Goal: Navigation & Orientation: Find specific page/section

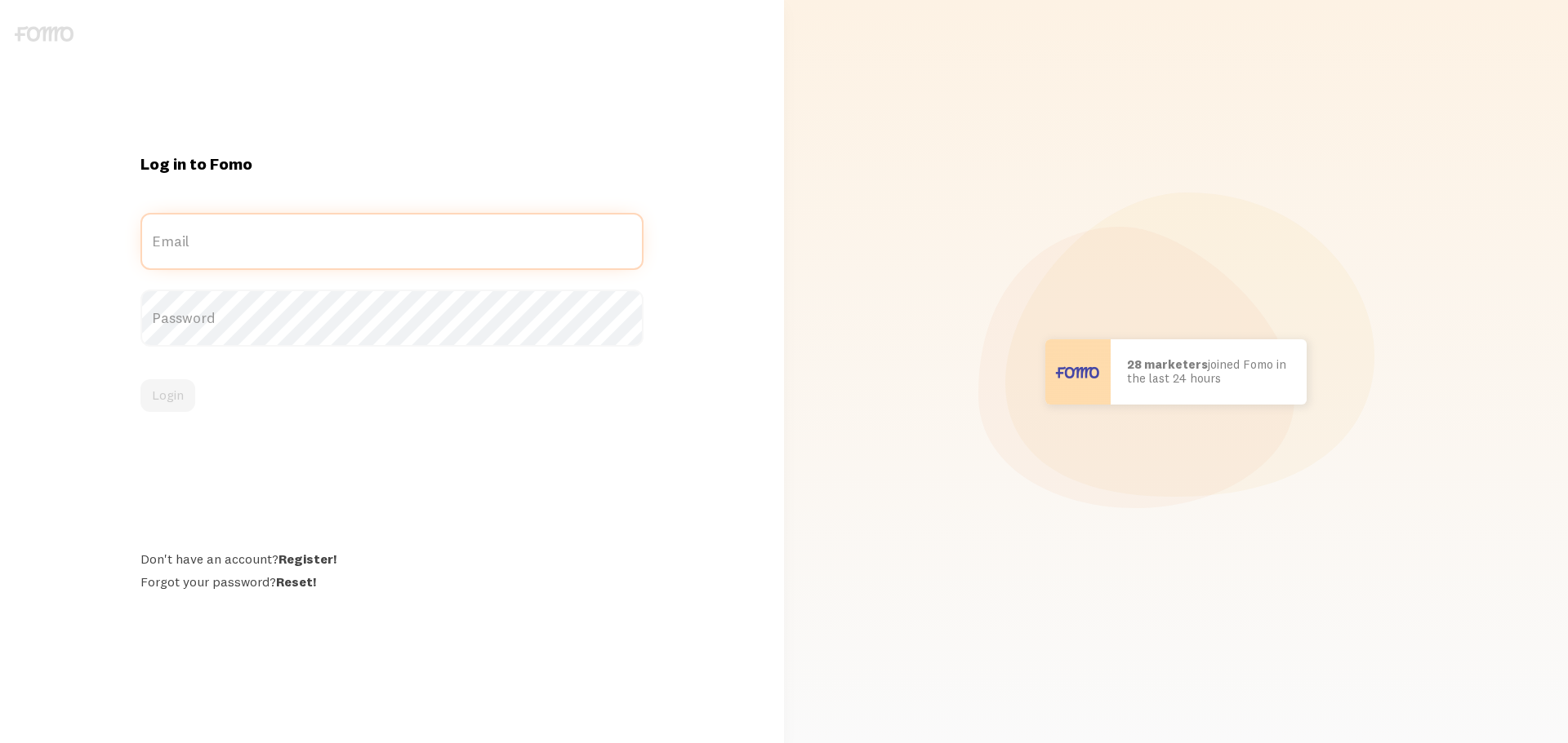
type input "[EMAIL_ADDRESS][DOMAIN_NAME]"
click at [188, 380] on div "Login" at bounding box center [392, 396] width 503 height 33
click at [187, 390] on button "Login" at bounding box center [168, 396] width 54 height 33
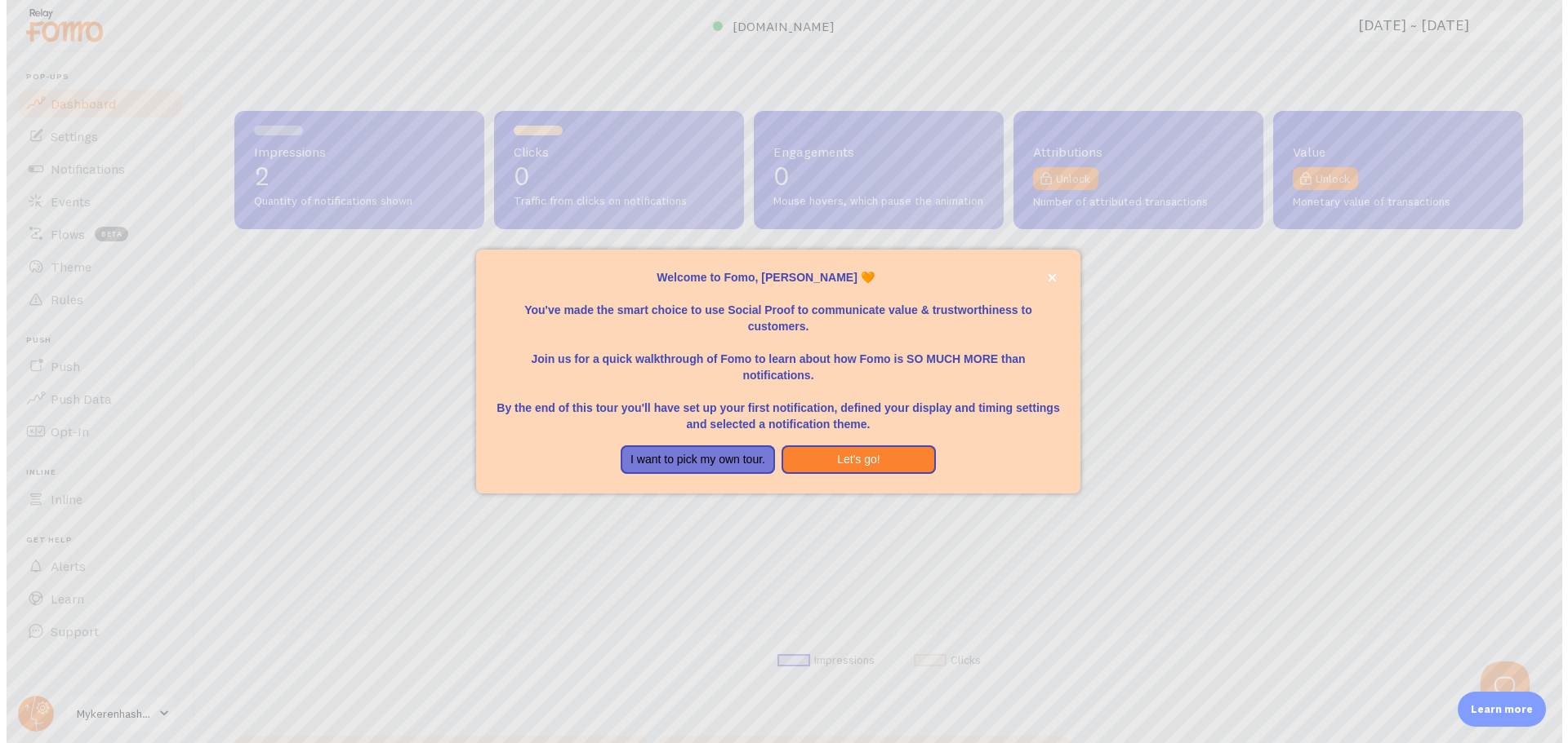
scroll to position [815670, 815138]
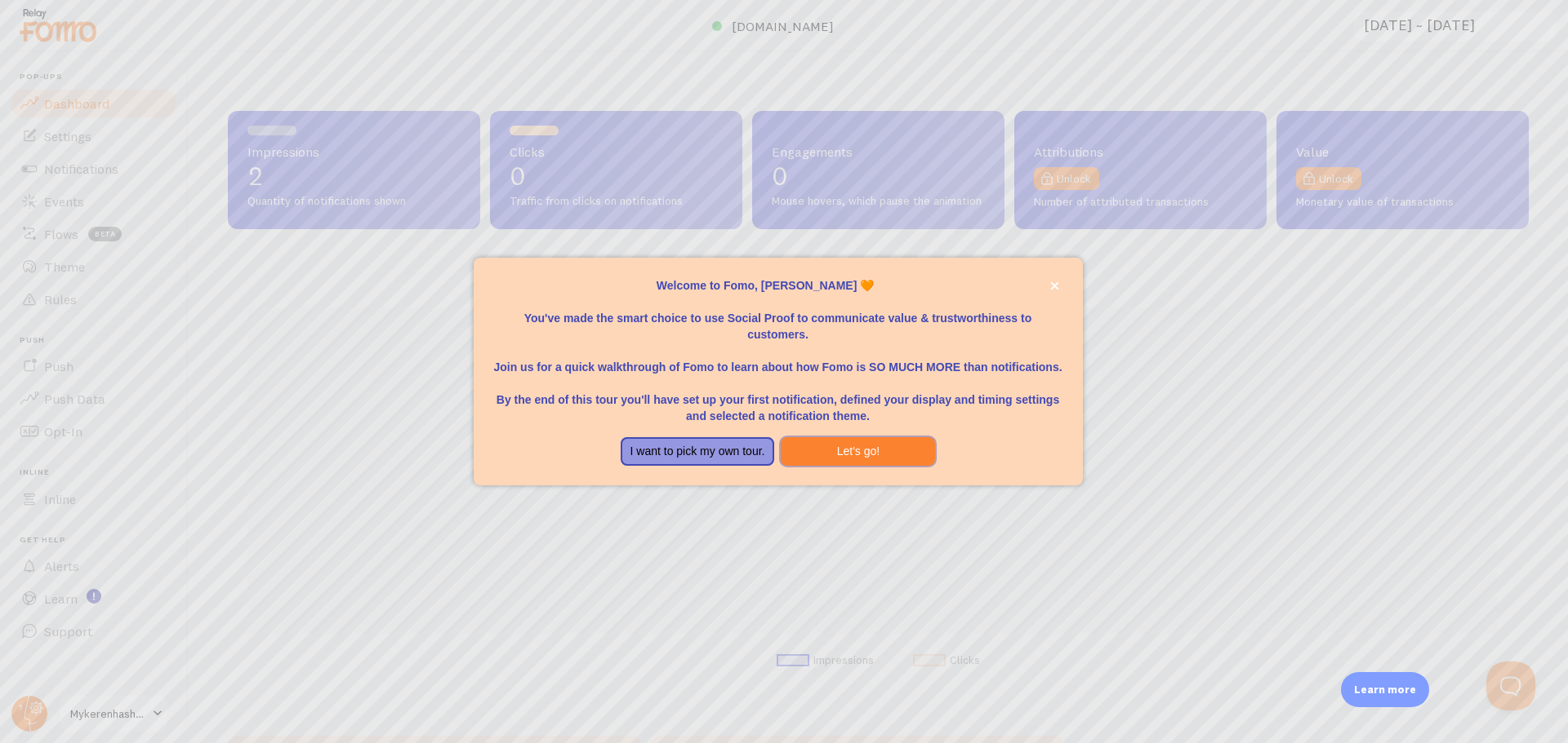
drag, startPoint x: 834, startPoint y: 454, endPoint x: 701, endPoint y: 449, distance: 133.1
click at [703, 452] on div "I want to pick my own tour. Let's go!" at bounding box center [777, 452] width 400 height 29
click at [701, 449] on button "I want to pick my own tour." at bounding box center [697, 452] width 154 height 29
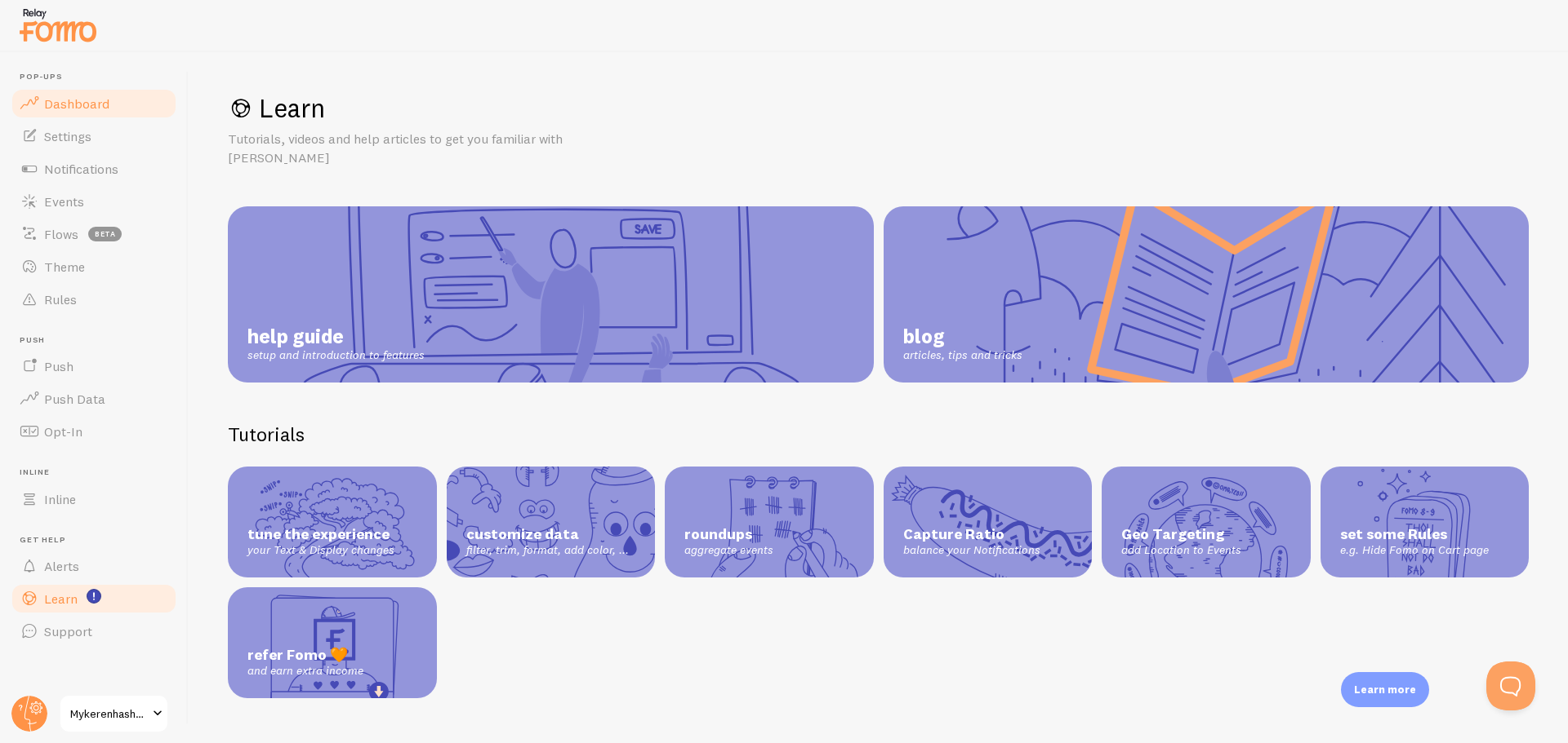
click at [89, 107] on span "Dashboard" at bounding box center [76, 104] width 65 height 16
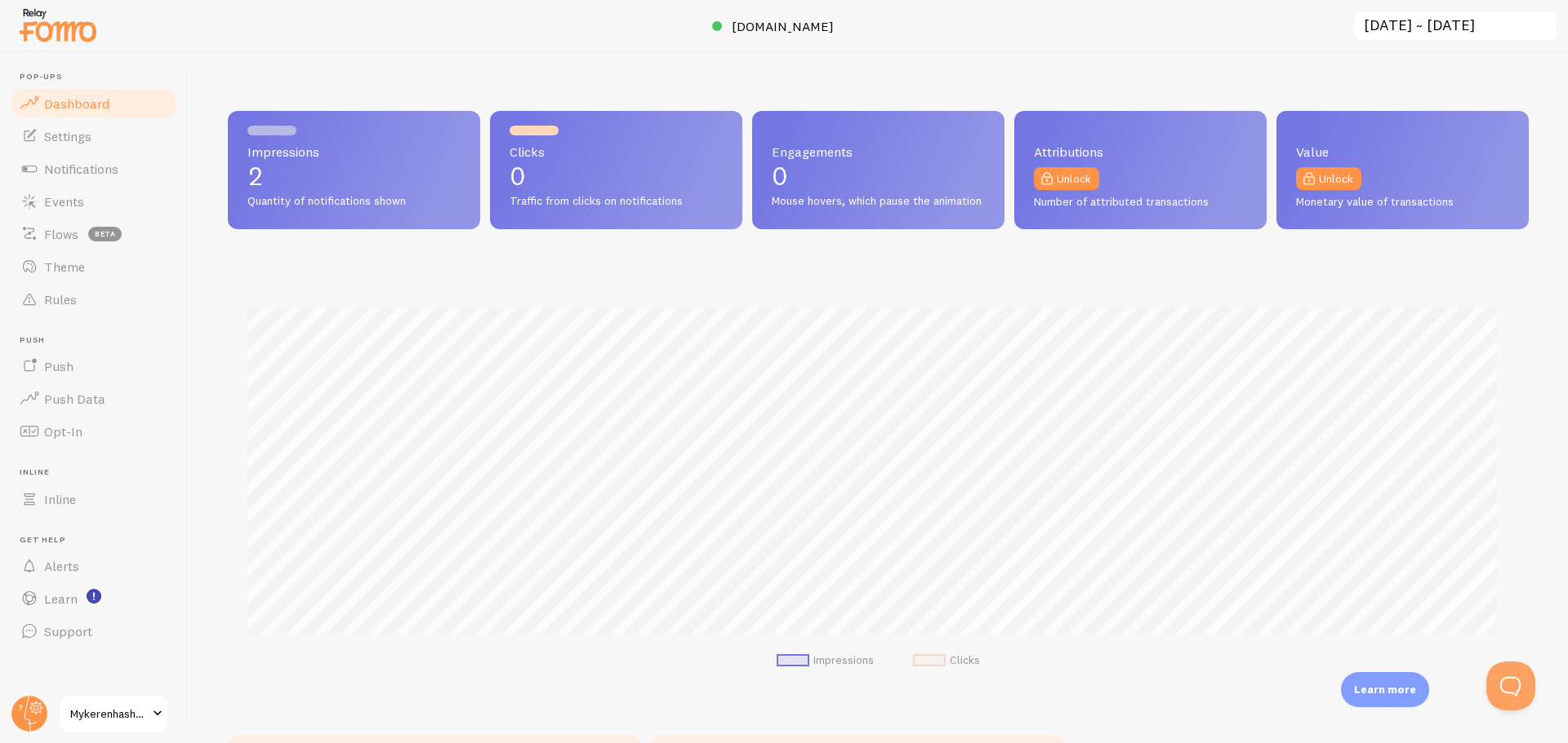
scroll to position [428, 1288]
click at [292, 153] on span "Impressions" at bounding box center [354, 151] width 213 height 13
click at [120, 706] on span "Mykerenhashana" at bounding box center [109, 714] width 78 height 19
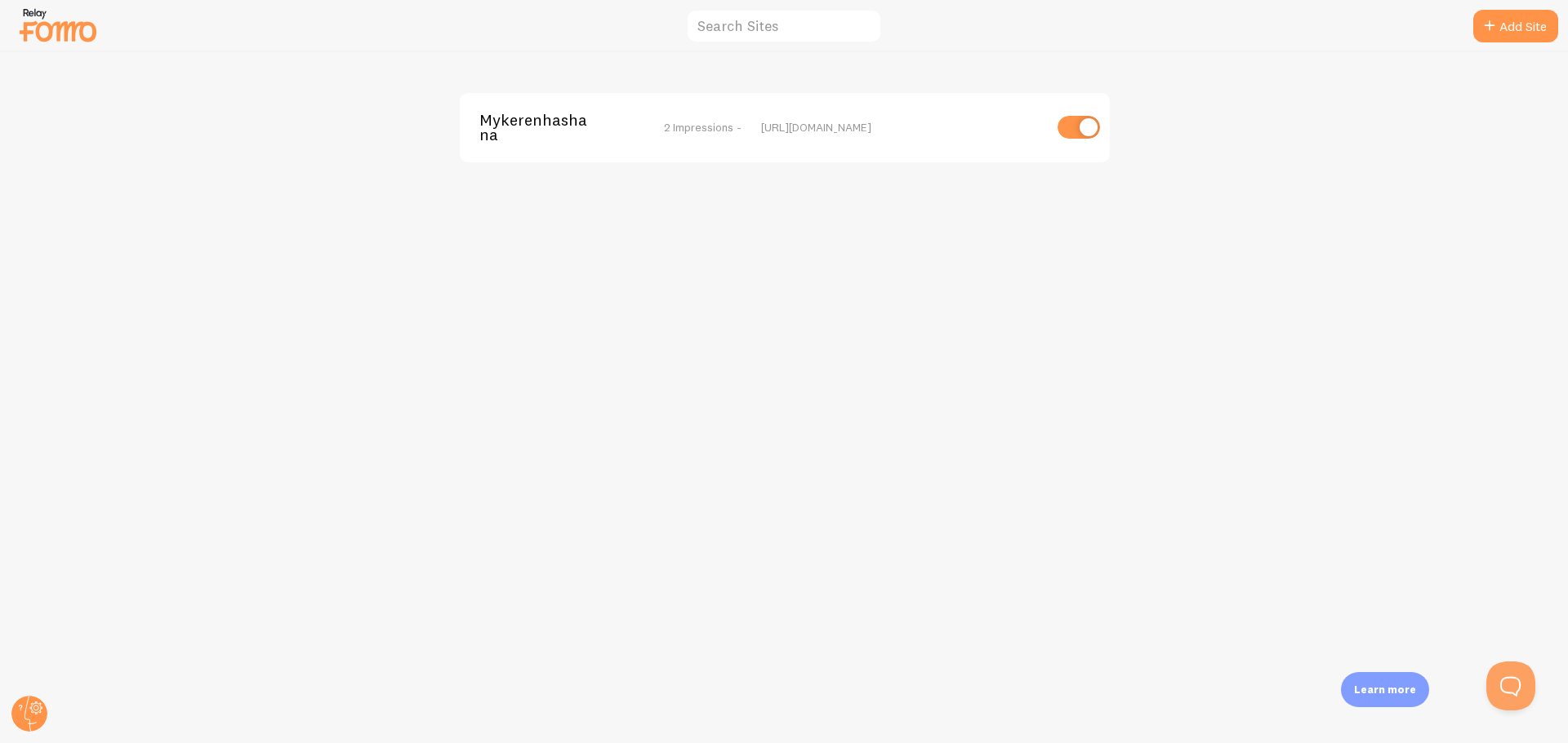
click at [55, 20] on img at bounding box center [58, 24] width 81 height 42
click at [566, 121] on span "Mykerenhashana" at bounding box center [546, 127] width 132 height 30
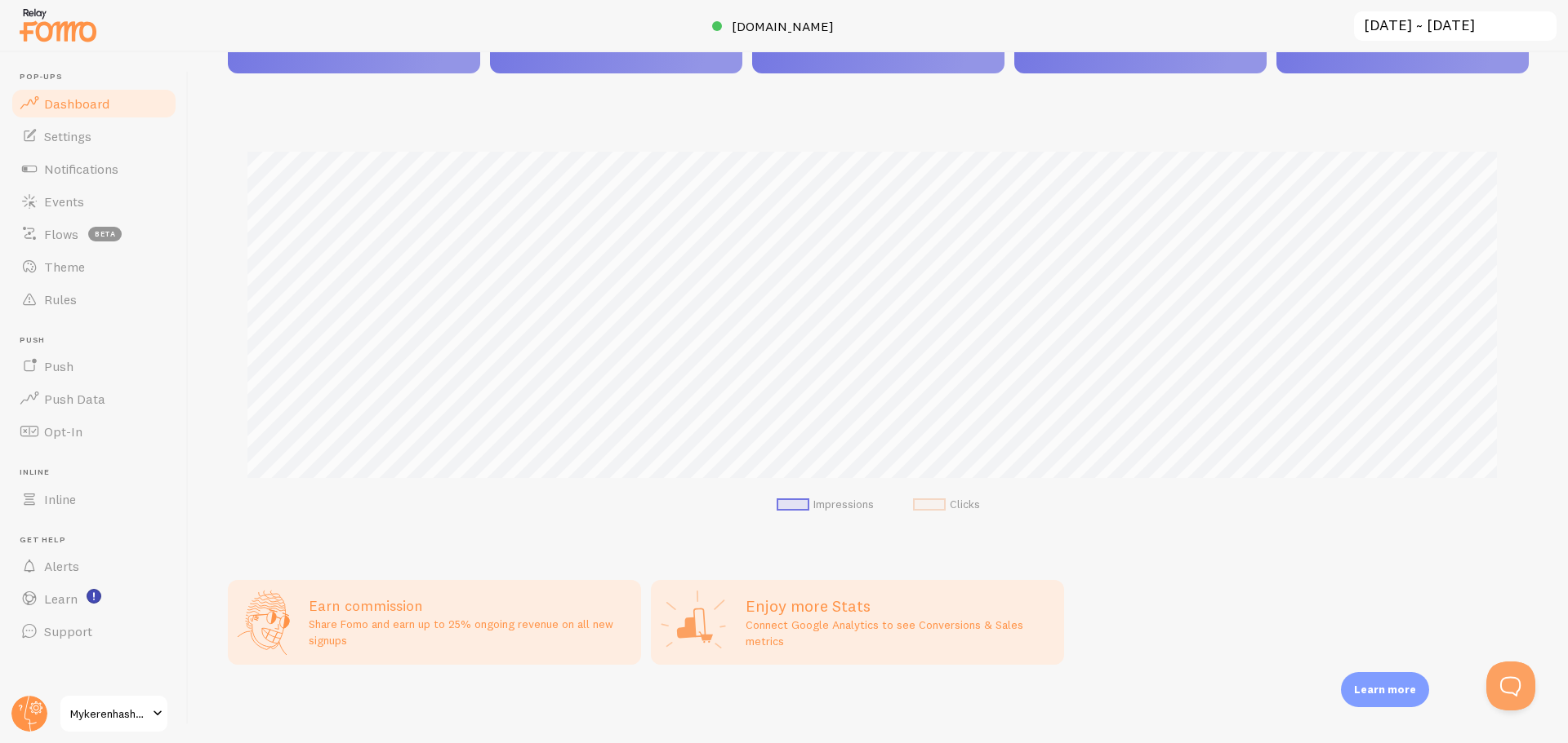
scroll to position [170, 0]
